Goal: Information Seeking & Learning: Find specific fact

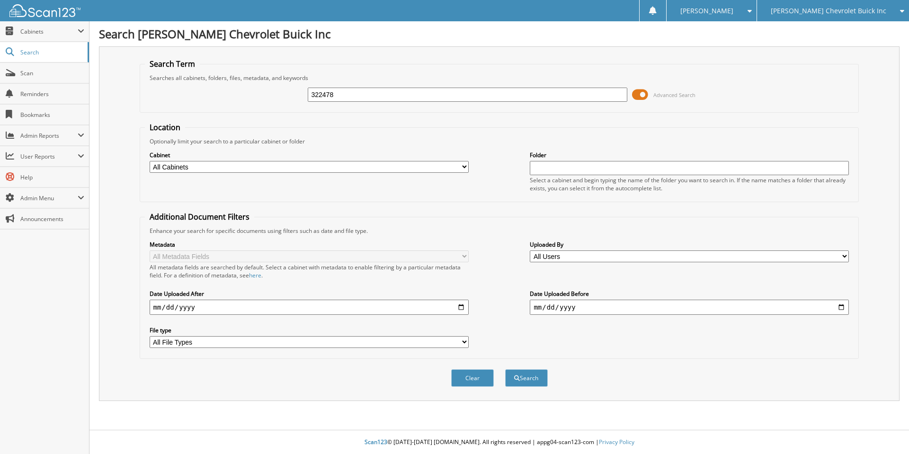
type input "322478"
click at [505, 369] on button "Search" at bounding box center [526, 378] width 43 height 18
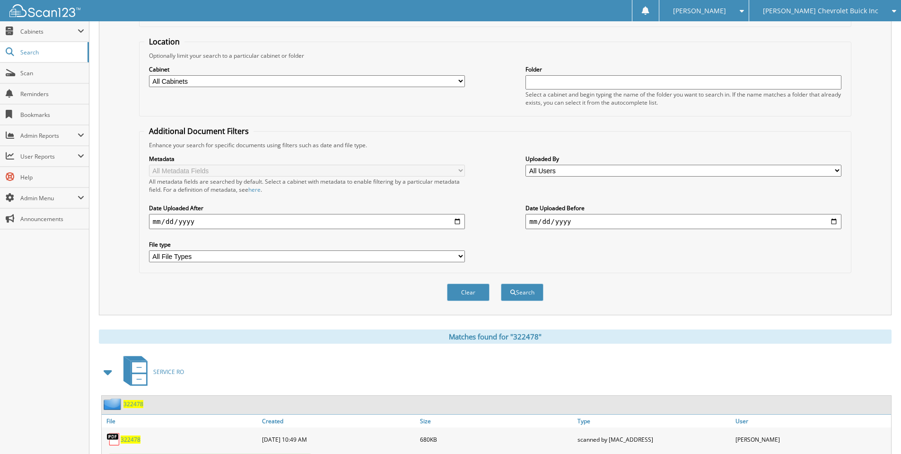
scroll to position [128, 0]
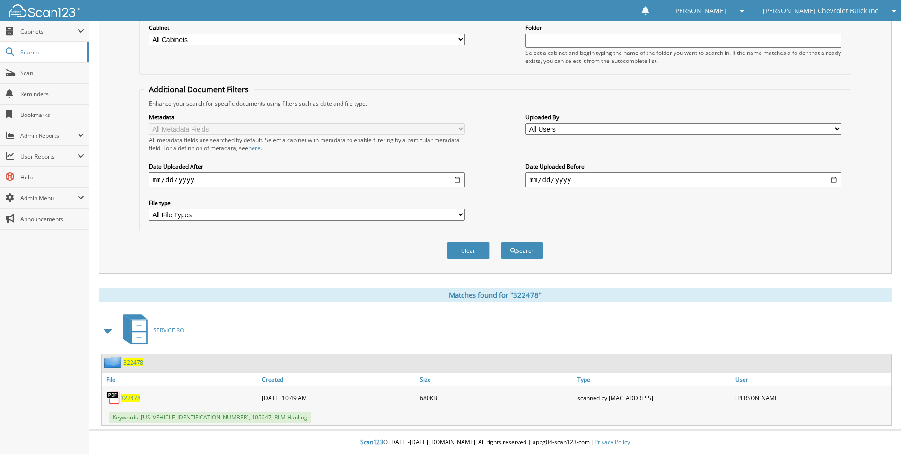
click at [135, 398] on span "322478" at bounding box center [131, 398] width 20 height 8
